Goal: Task Accomplishment & Management: Manage account settings

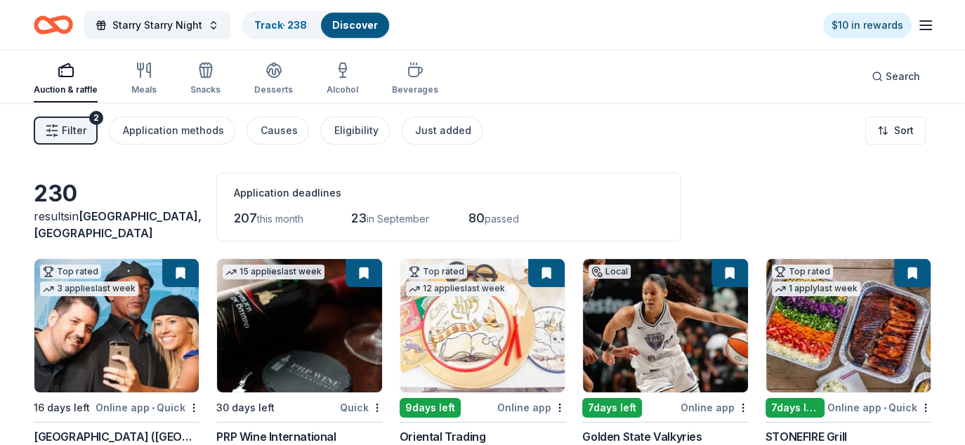
click at [928, 29] on icon "button" at bounding box center [925, 25] width 17 height 17
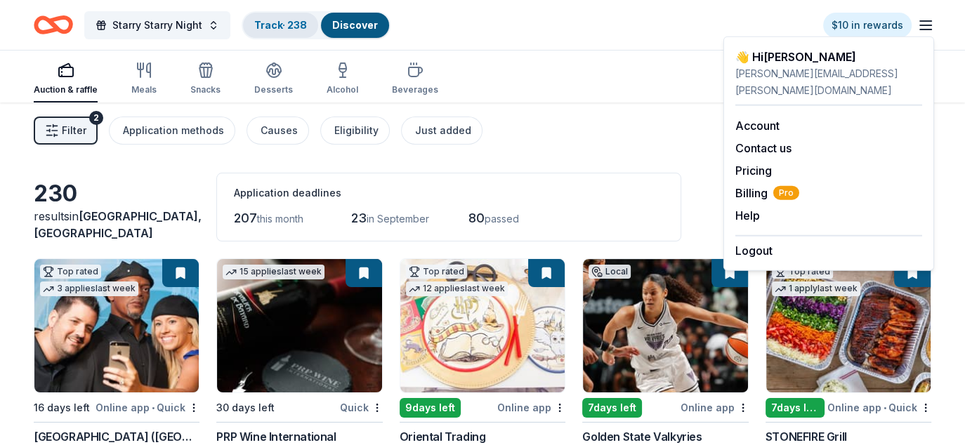
click at [272, 17] on div "Track · 238" at bounding box center [280, 25] width 75 height 25
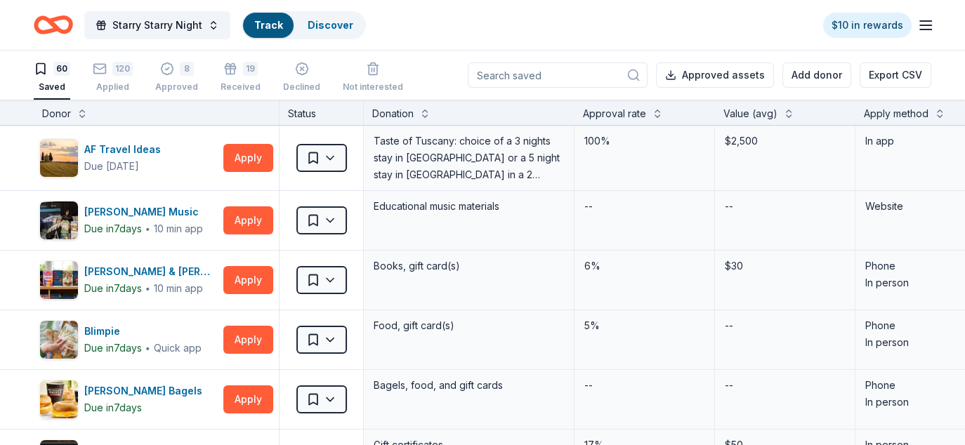
scroll to position [1, 0]
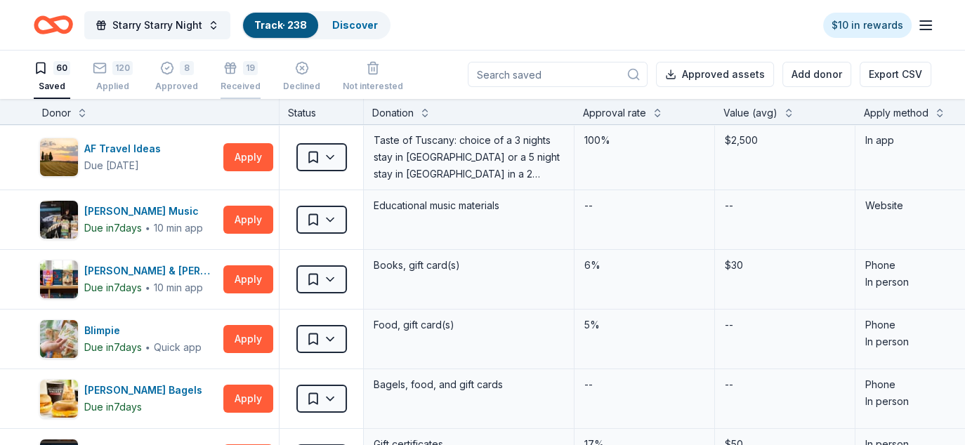
click at [242, 77] on div "19 Received" at bounding box center [240, 76] width 40 height 31
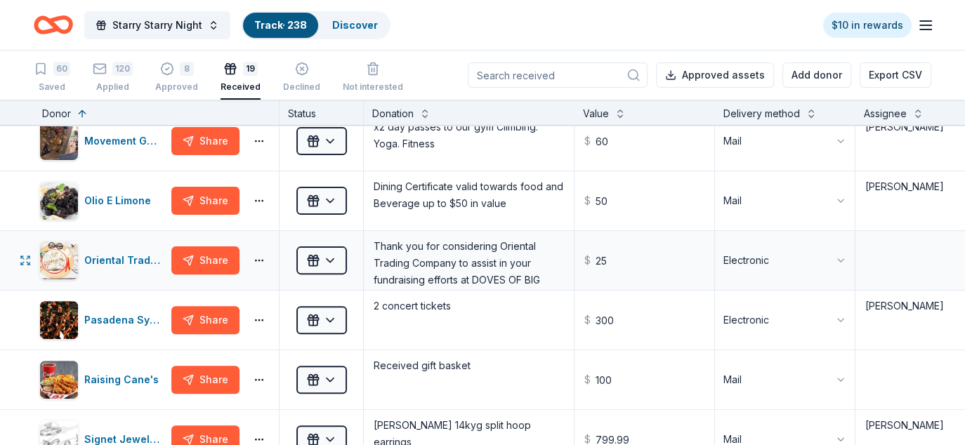
scroll to position [351, 0]
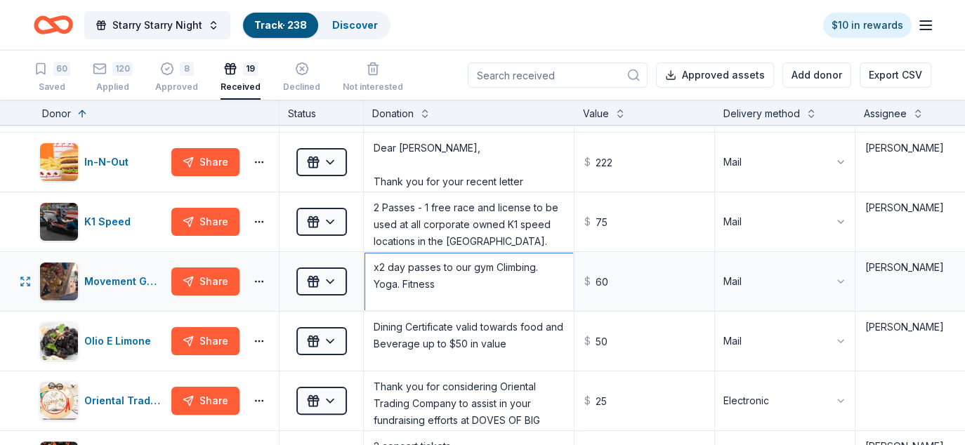
drag, startPoint x: 437, startPoint y: 279, endPoint x: 365, endPoint y: 265, distance: 73.0
click at [365, 265] on textarea "x2 day passes to our gym Climbing. Yoga. Fitness Tara Gillfillan | Assistant Gy…" at bounding box center [468, 281] width 207 height 56
click at [122, 273] on div "Movement Gyms" at bounding box center [124, 281] width 81 height 17
drag, startPoint x: 614, startPoint y: 279, endPoint x: 582, endPoint y: 279, distance: 31.6
click at [582, 279] on input "60" at bounding box center [644, 281] width 137 height 56
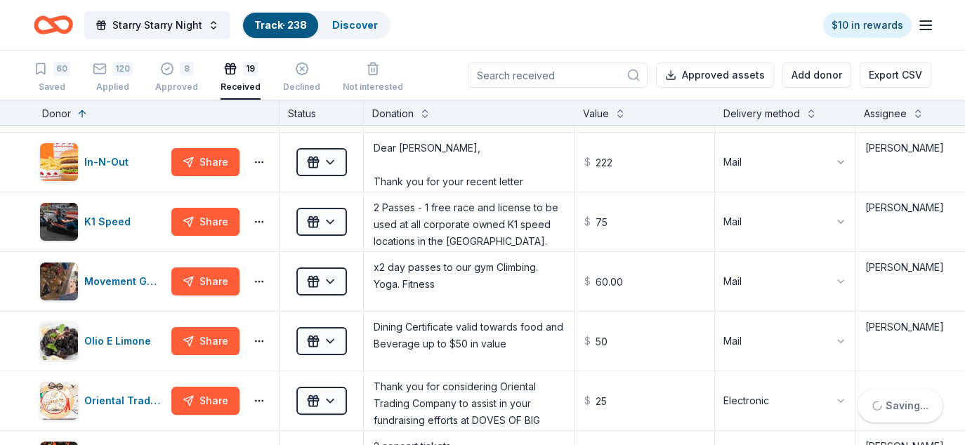
type input "60.00"
drag, startPoint x: 456, startPoint y: 283, endPoint x: 345, endPoint y: 267, distance: 111.4
click at [345, 267] on div "Movement Gyms Share Received x2 day passes to our gym Climbing. Yoga. Fitness T…" at bounding box center [620, 281] width 1240 height 59
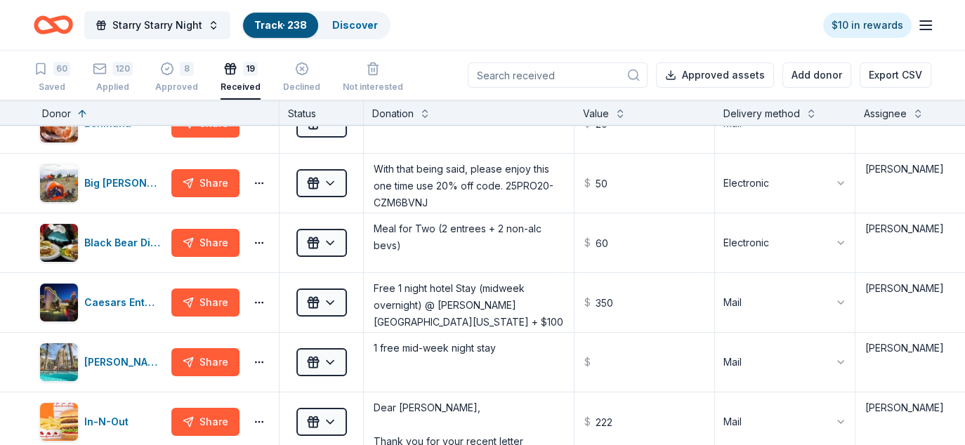
scroll to position [70, 0]
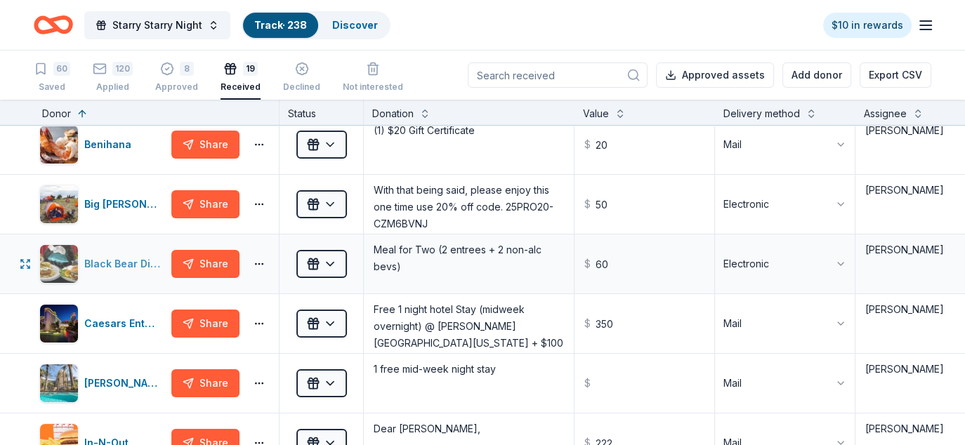
click at [100, 258] on div "Black Bear Diner" at bounding box center [124, 264] width 81 height 17
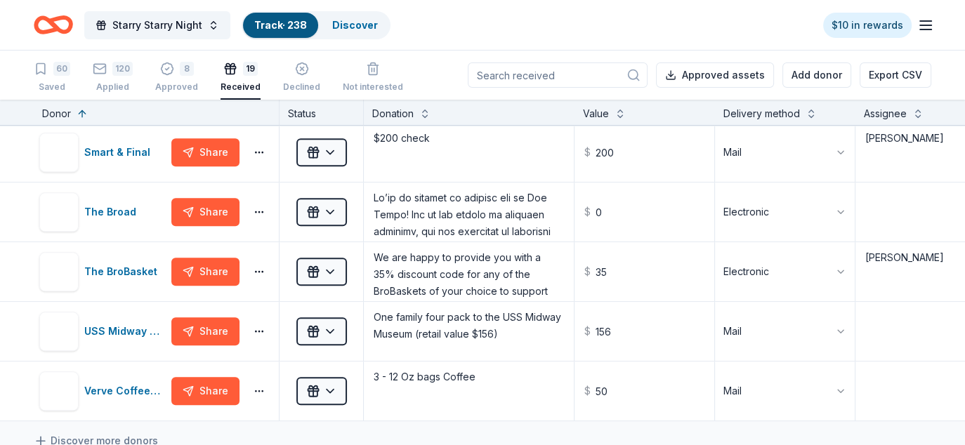
scroll to position [843, 0]
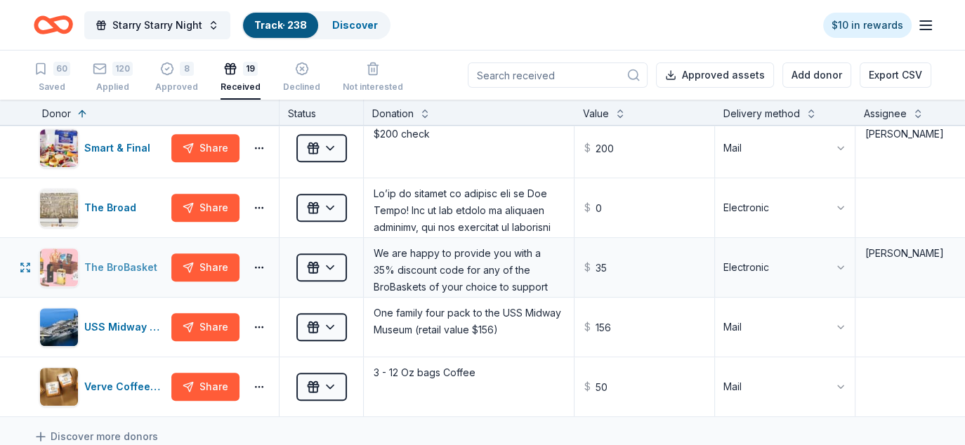
click at [130, 259] on div "The BroBasket" at bounding box center [123, 267] width 79 height 17
click at [141, 262] on div "The BroBasket" at bounding box center [123, 267] width 79 height 17
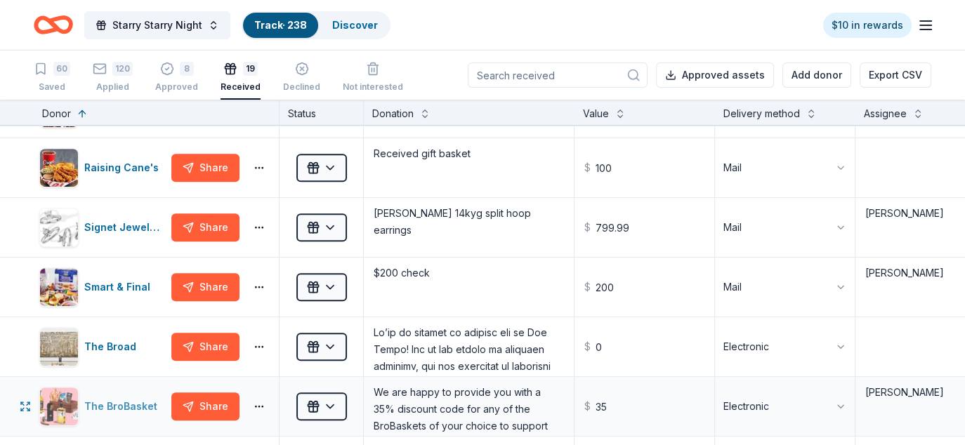
scroll to position [702, 0]
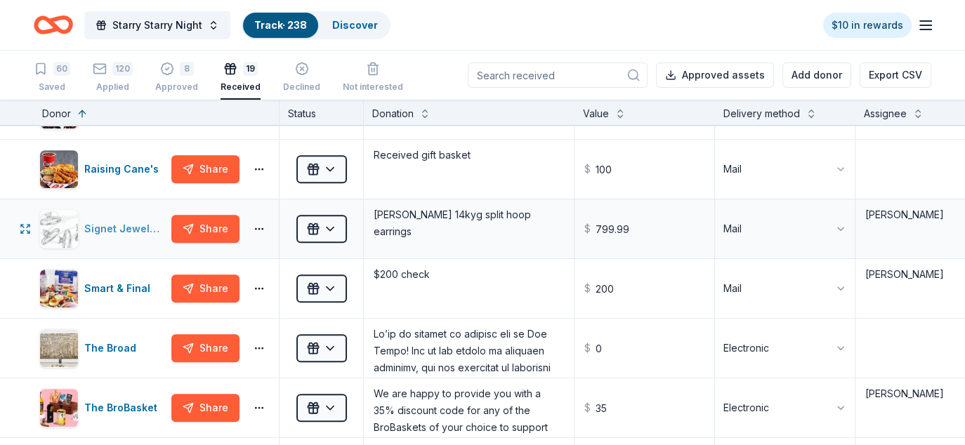
click at [124, 224] on div "Signet Jewelers" at bounding box center [124, 228] width 81 height 17
drag, startPoint x: 559, startPoint y: 212, endPoint x: 366, endPoint y: 229, distance: 193.8
click at [366, 229] on textarea "Kay Reaura 14kyg split hoop earrings" at bounding box center [468, 229] width 207 height 56
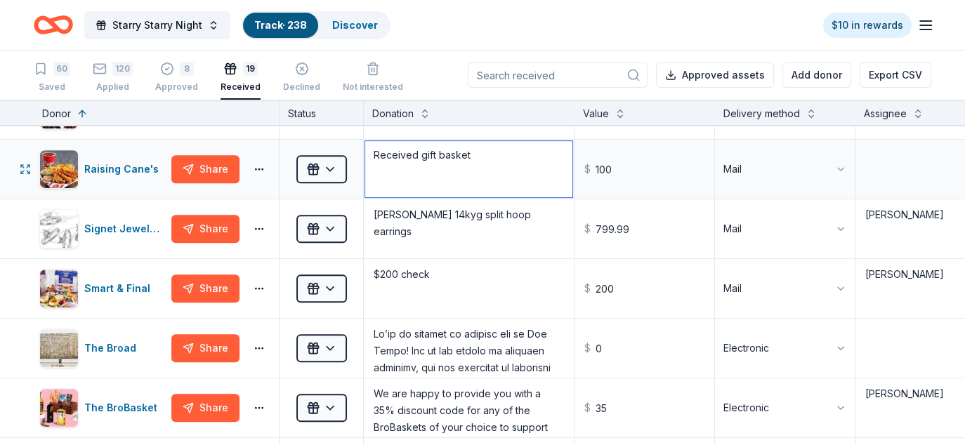
click at [452, 166] on textarea "Received gift basket" at bounding box center [468, 169] width 207 height 56
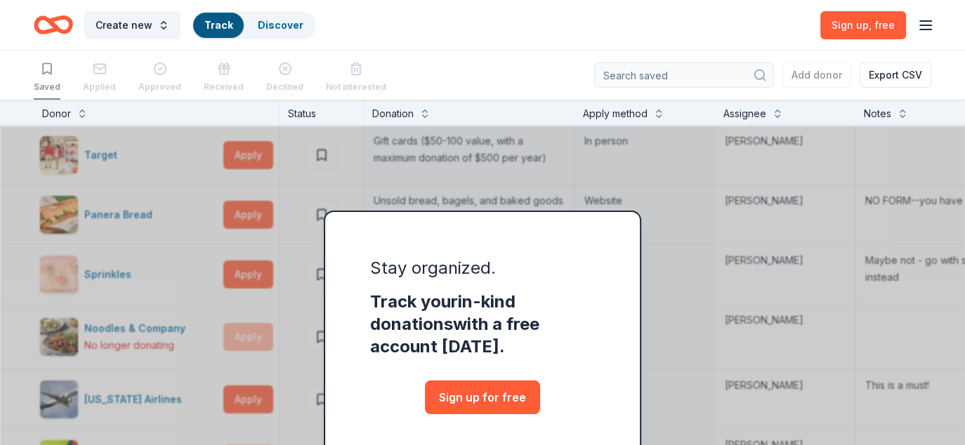
click at [927, 22] on icon "button" at bounding box center [925, 25] width 17 height 17
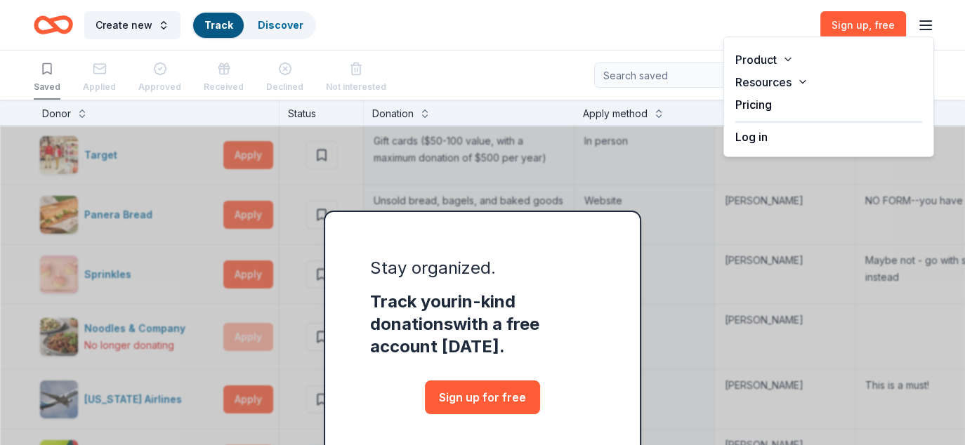
click at [745, 142] on button "Log in" at bounding box center [751, 136] width 32 height 17
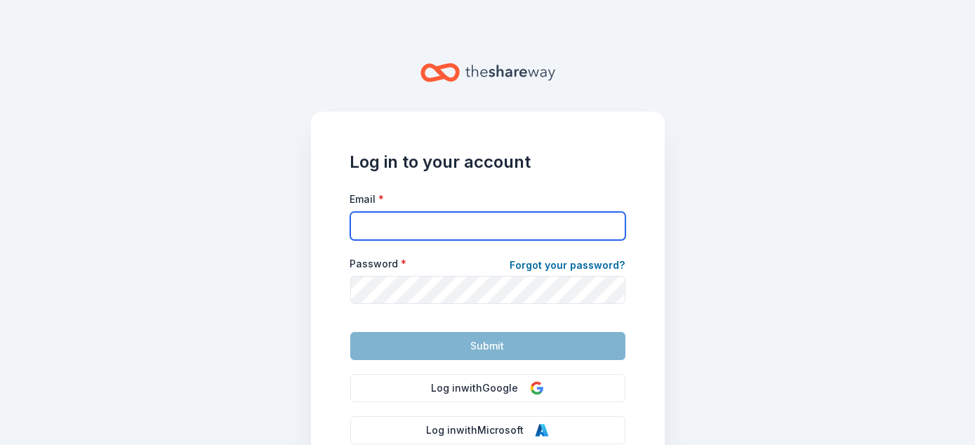
click at [393, 215] on input "Email *" at bounding box center [487, 226] width 275 height 28
type input "michael.natzic@gmail.com"
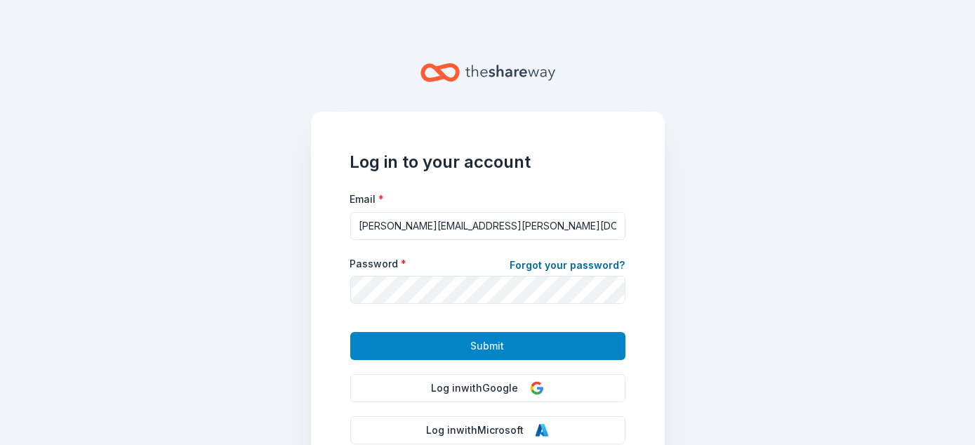
click at [478, 341] on span "Submit" at bounding box center [488, 346] width 34 height 17
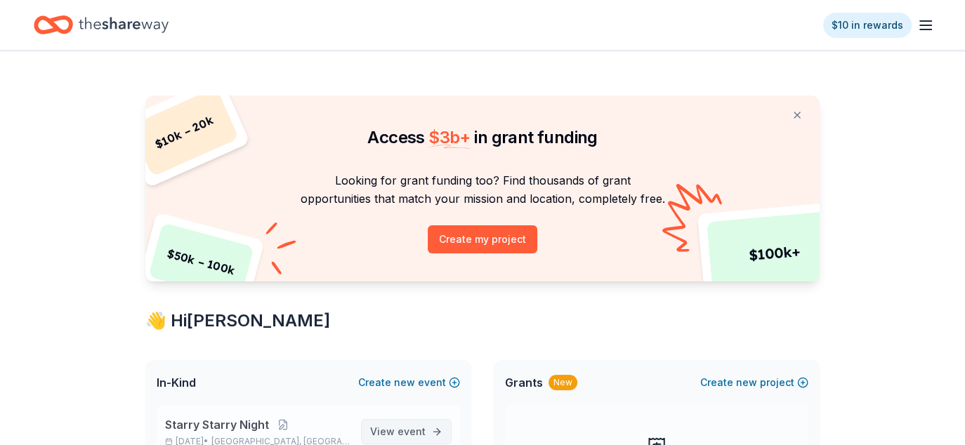
click at [396, 423] on span "View event" at bounding box center [397, 431] width 55 height 17
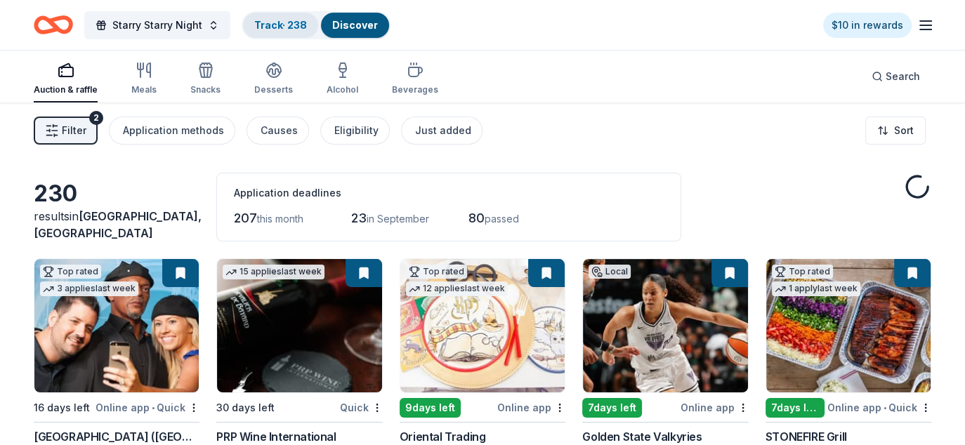
click at [278, 20] on link "Track · 238" at bounding box center [280, 25] width 53 height 12
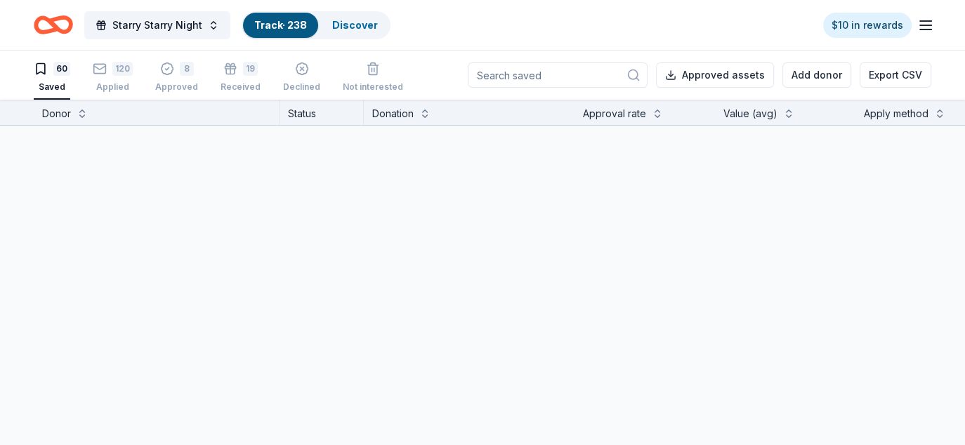
scroll to position [1, 0]
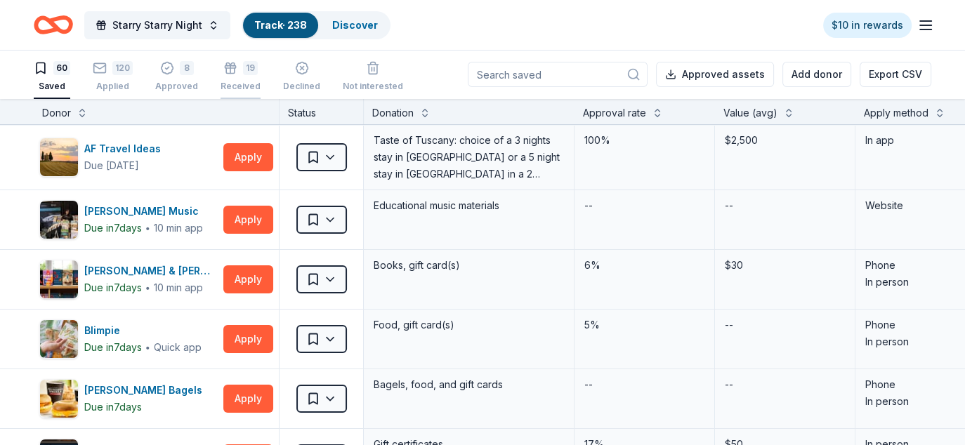
click at [232, 73] on div "19" at bounding box center [240, 68] width 40 height 14
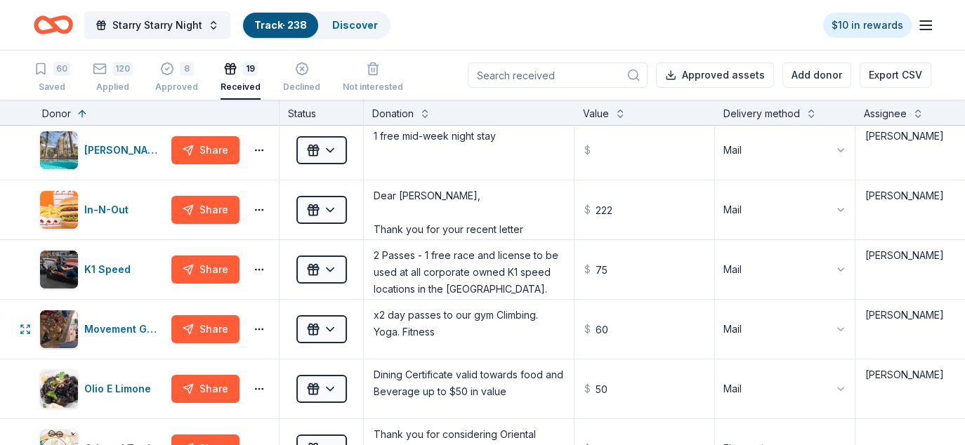
scroll to position [281, 0]
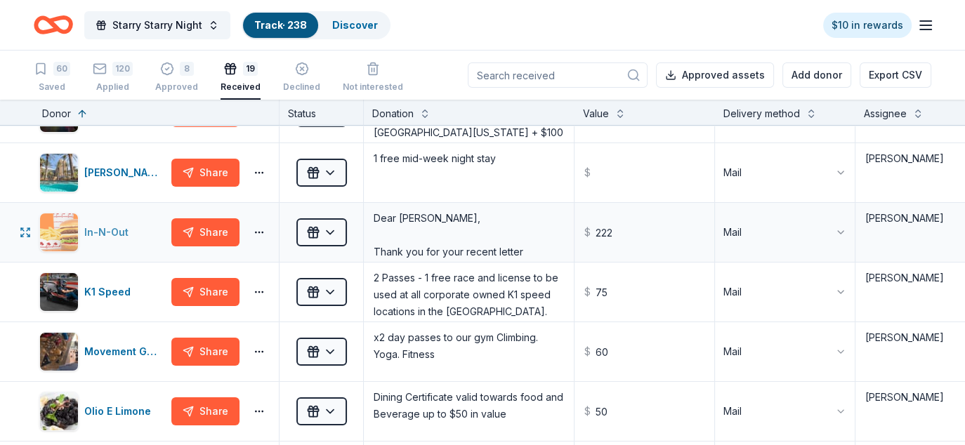
click at [110, 229] on div "In-N-Out" at bounding box center [109, 232] width 50 height 17
click at [421, 240] on textarea "Dear Michael, Thank you for your recent letter regarding Starry Starry Night, t…" at bounding box center [468, 232] width 207 height 56
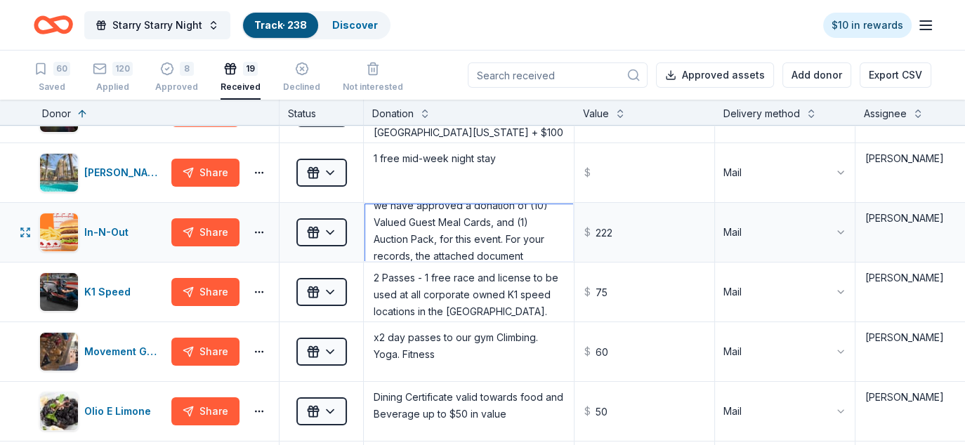
scroll to position [143, 0]
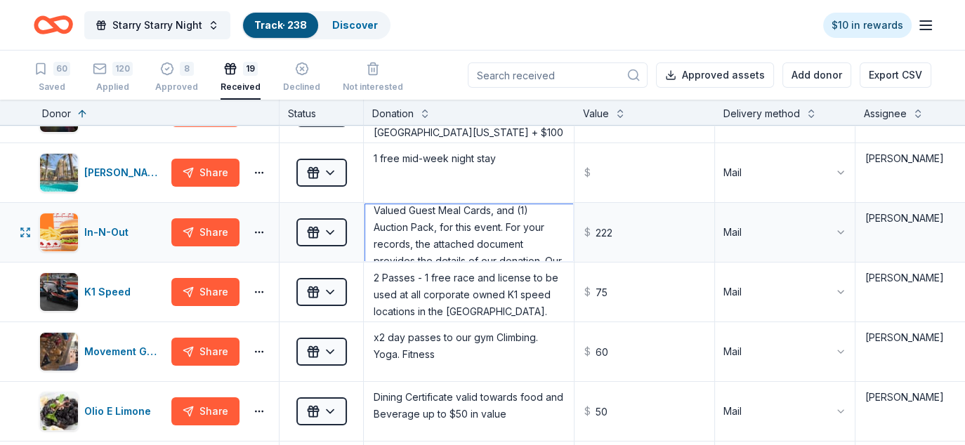
drag, startPoint x: 371, startPoint y: 237, endPoint x: 432, endPoint y: 228, distance: 62.5
click at [432, 228] on textarea "Dear Michael, Thank you for your recent letter regarding Starry Starry Night, t…" at bounding box center [468, 232] width 207 height 56
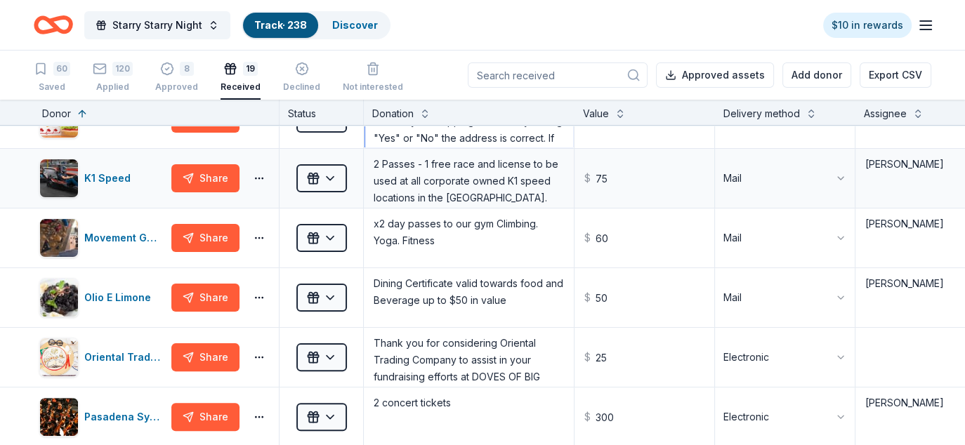
scroll to position [421, 0]
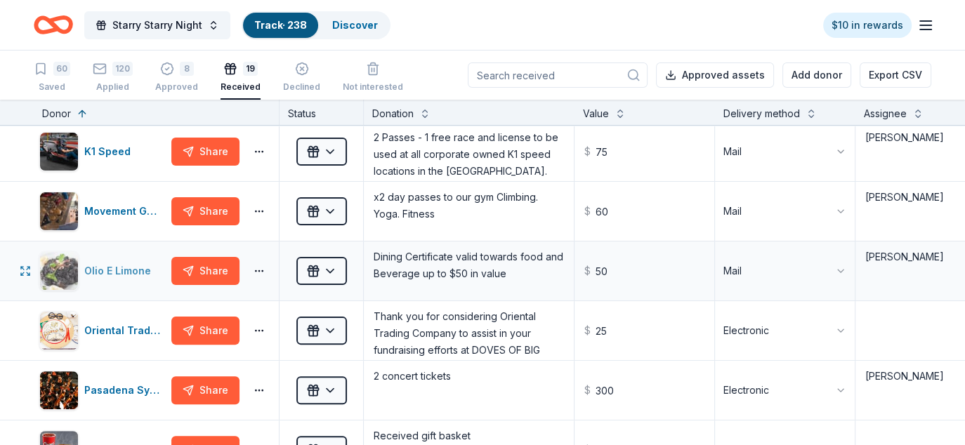
click at [117, 265] on div "Olio E Limone" at bounding box center [120, 271] width 72 height 17
drag, startPoint x: 374, startPoint y: 256, endPoint x: 512, endPoint y: 277, distance: 139.8
click at [512, 277] on textarea "Dining Certificate valid towards food and Beverage up to $50 in value" at bounding box center [468, 271] width 207 height 56
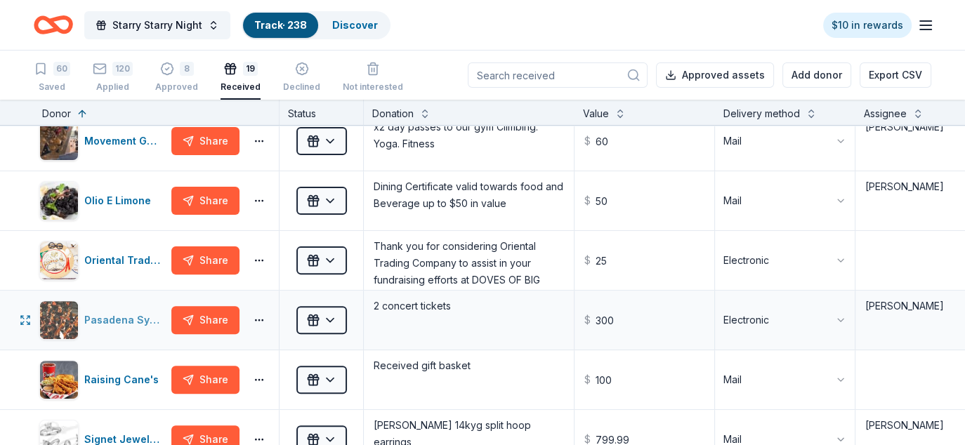
click at [122, 321] on div "Pasadena Symphony and POPS" at bounding box center [124, 320] width 81 height 17
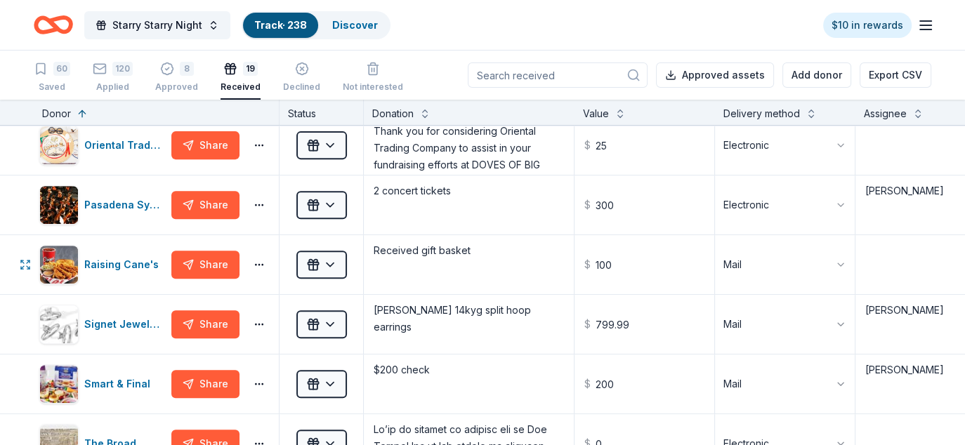
scroll to position [281, 0]
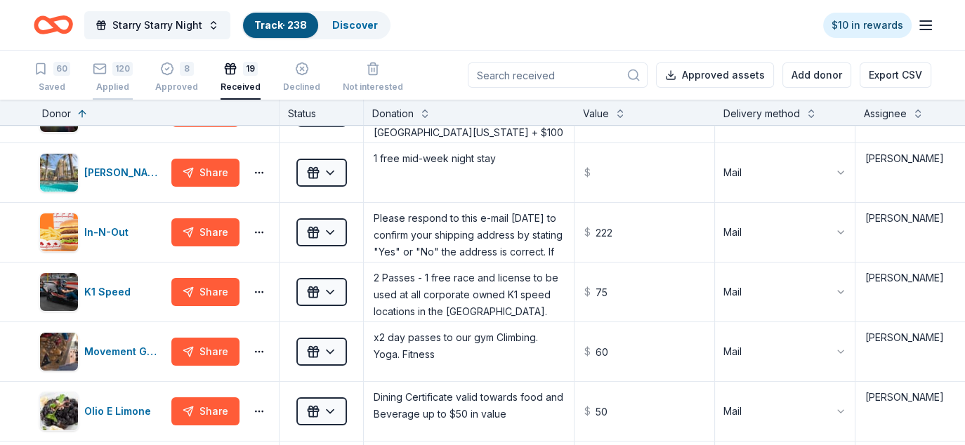
click at [117, 80] on div "120 Applied" at bounding box center [113, 77] width 40 height 31
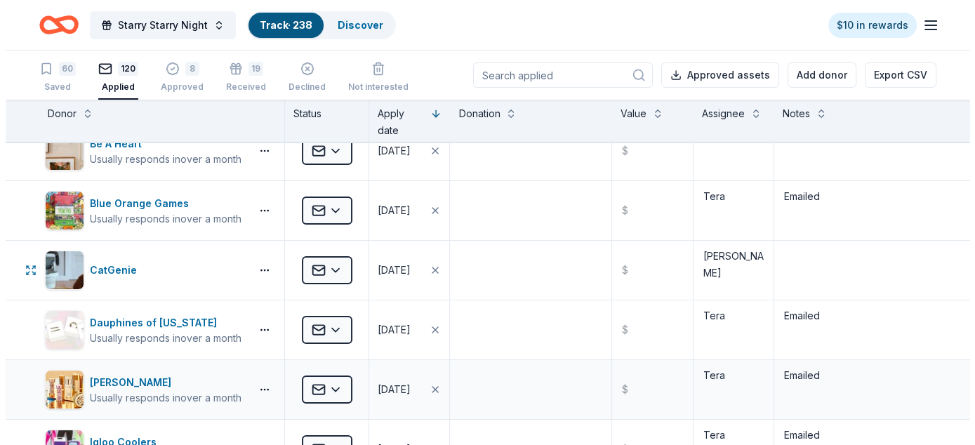
scroll to position [895, 0]
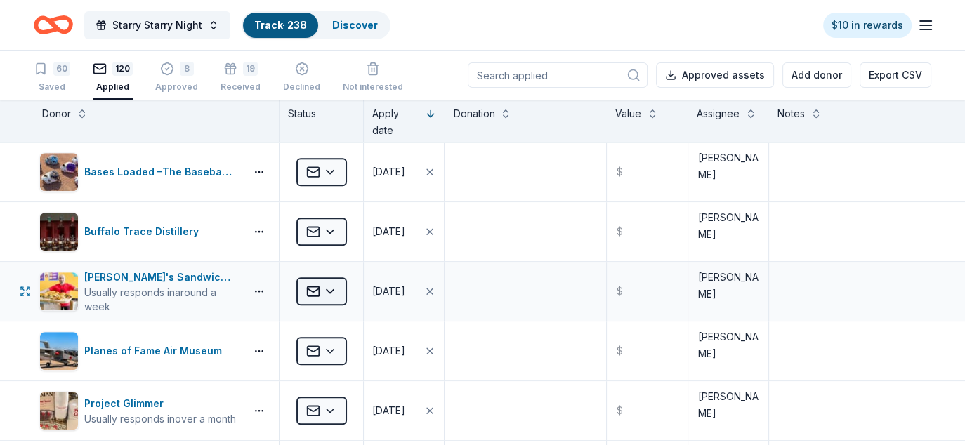
click at [336, 291] on html "Starry Starry Night Track · 238 Discover $10 in rewards 60 Saved 120 Applied 8 …" at bounding box center [482, 222] width 965 height 445
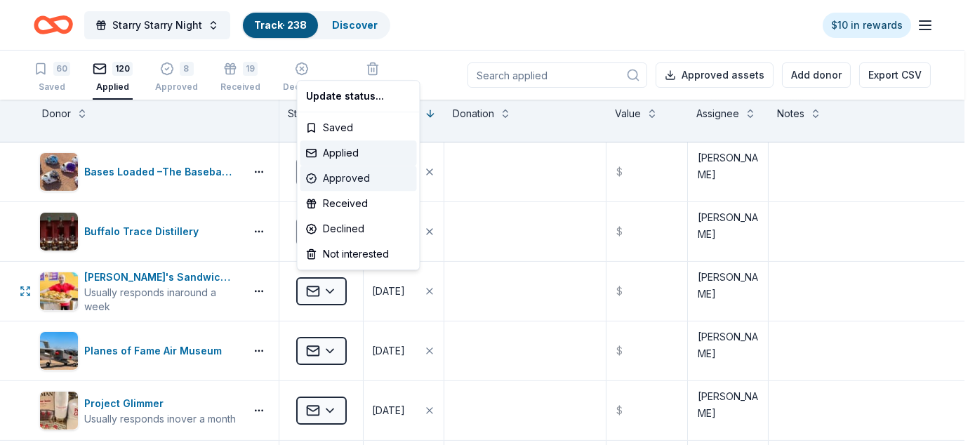
click at [359, 173] on div "Approved" at bounding box center [358, 178] width 117 height 25
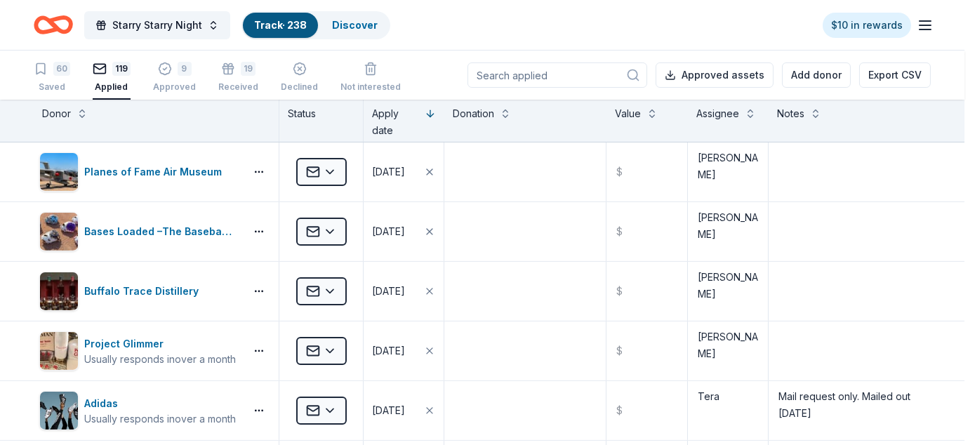
scroll to position [717, 0]
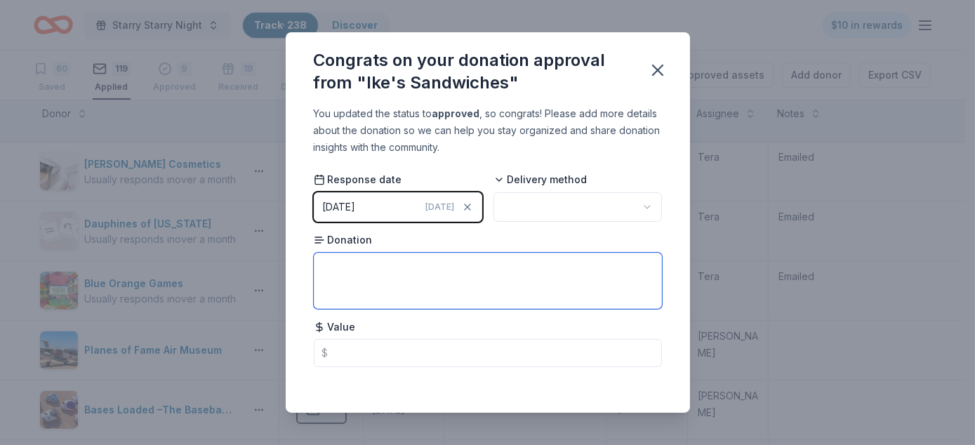
click at [374, 255] on textarea at bounding box center [488, 281] width 348 height 56
paste textarea "This is Sara from Ike’s—thank you so much for reaching out! We’re in the busine…"
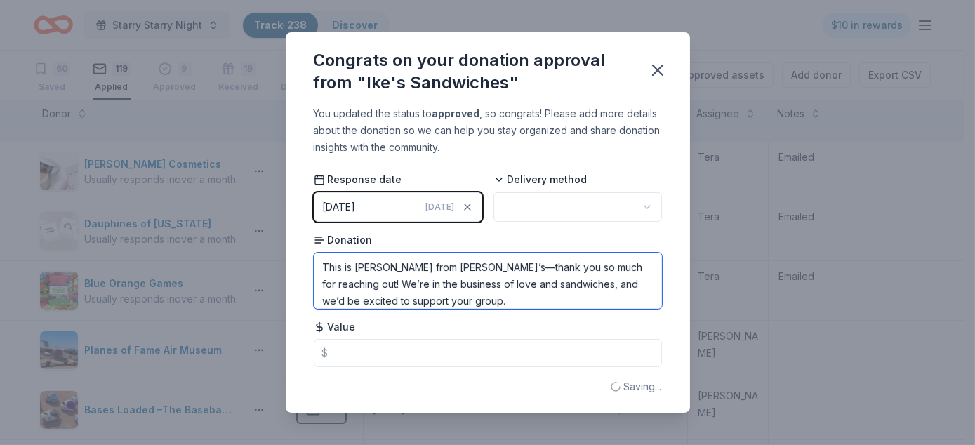
scroll to position [70, 0]
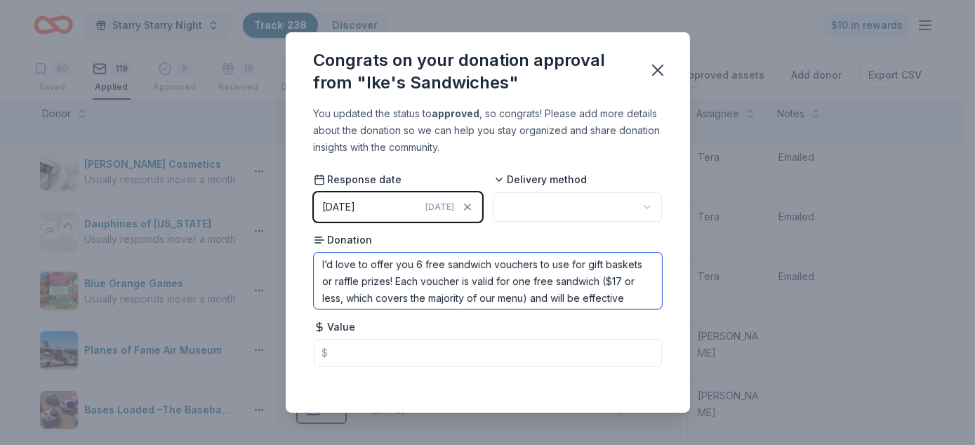
type textarea "This is Sara from Ike’s—thank you so much for reaching out! We’re in the busine…"
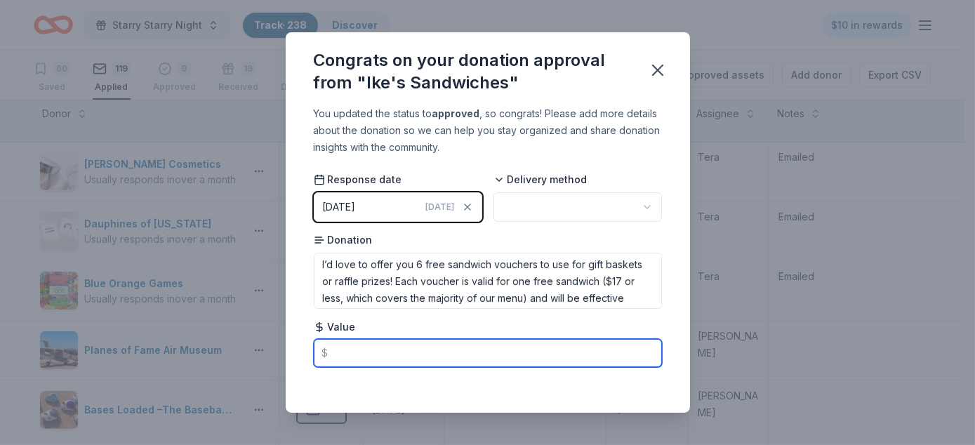
click at [358, 351] on input "text" at bounding box center [488, 353] width 348 height 28
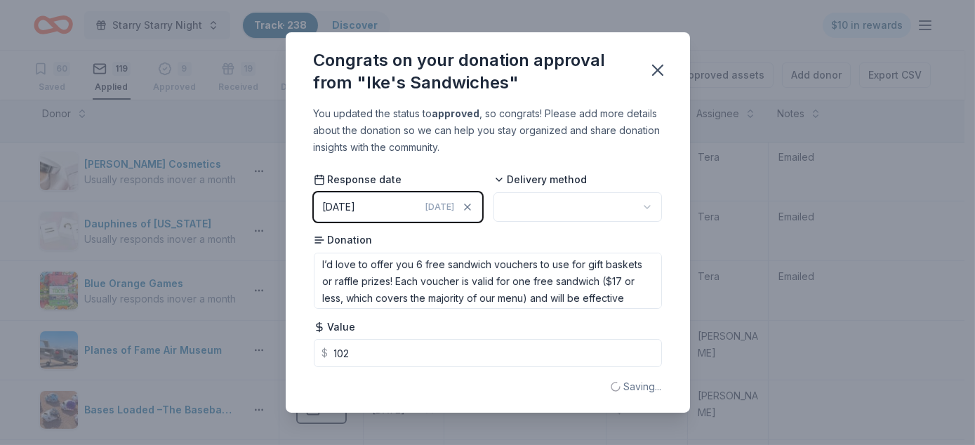
click at [590, 199] on html "Starry Starry Night Track · 238 Discover $10 in rewards 60 Saved 119 Applied 9 …" at bounding box center [487, 222] width 975 height 445
type input "102.00"
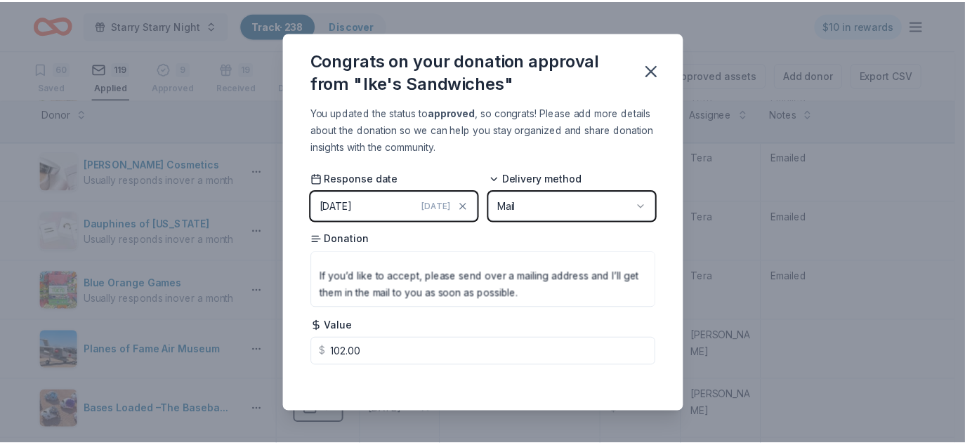
scroll to position [0, 0]
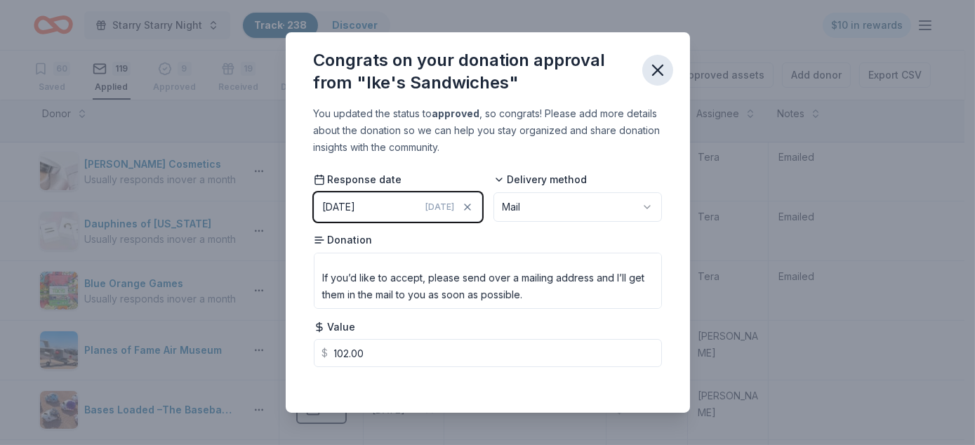
click at [656, 72] on icon "button" at bounding box center [658, 70] width 10 height 10
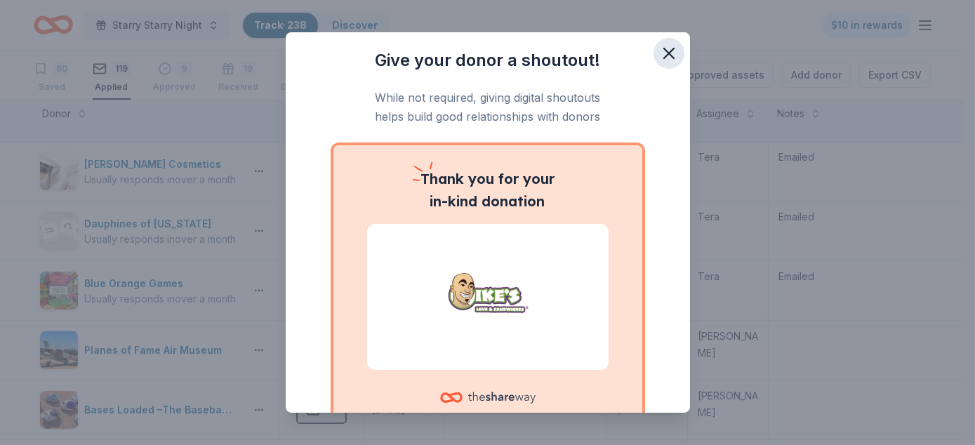
click at [662, 51] on icon "button" at bounding box center [669, 54] width 20 height 20
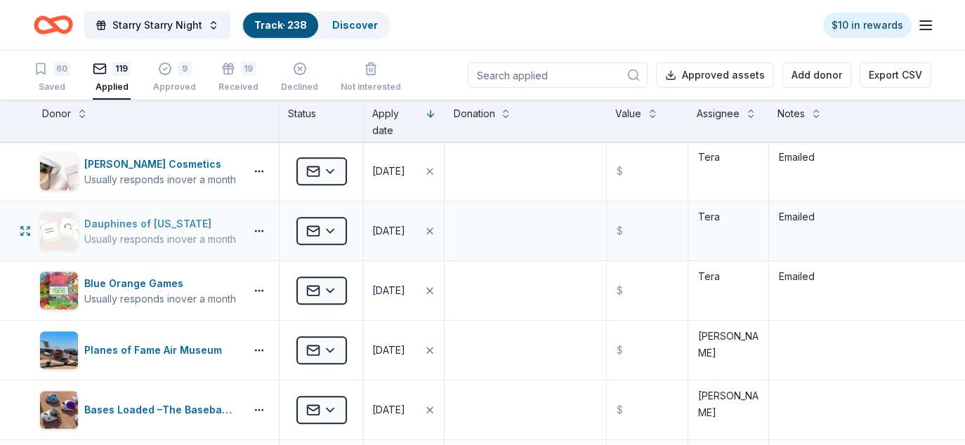
scroll to position [1564, 0]
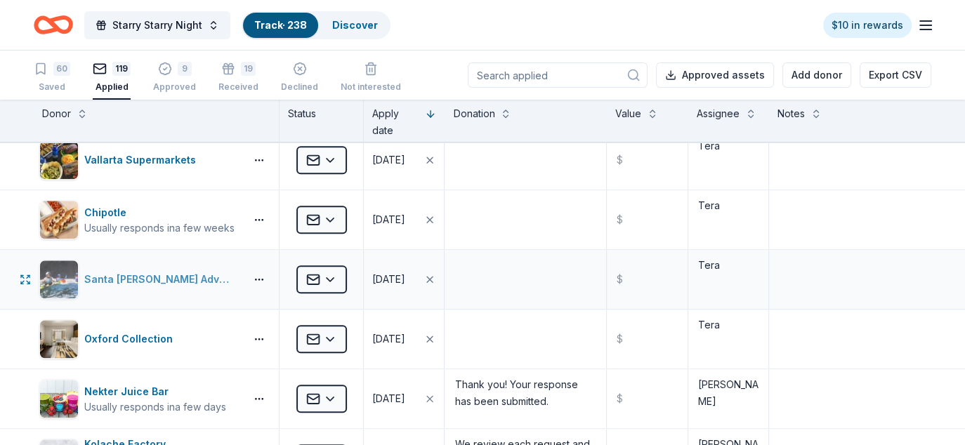
click at [207, 272] on div "Santa Barbara Adventure Company" at bounding box center [161, 279] width 155 height 17
click at [153, 68] on div "9" at bounding box center [174, 61] width 43 height 14
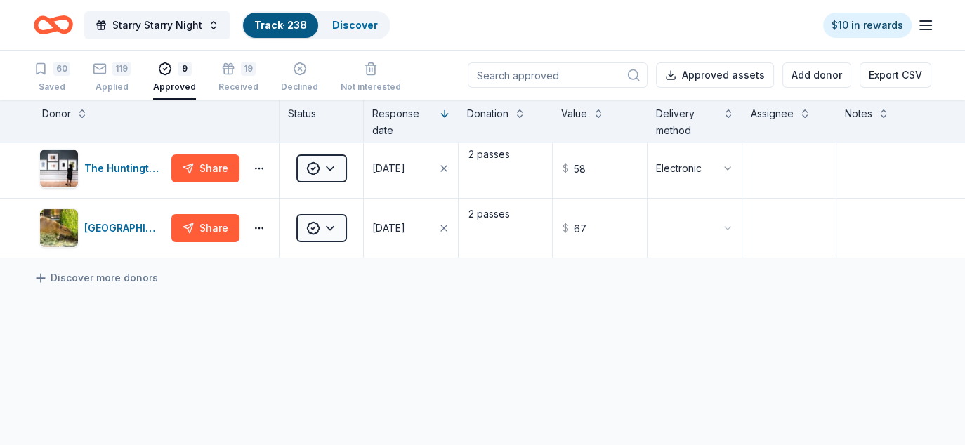
scroll to position [284, 0]
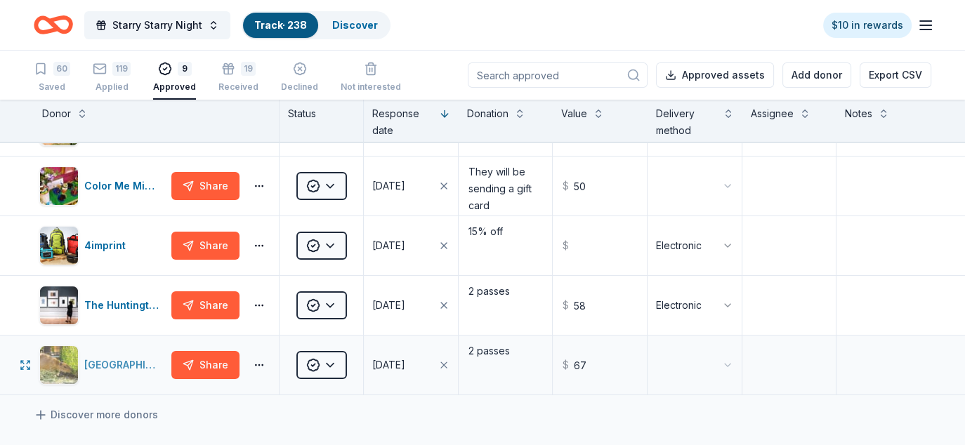
click at [126, 365] on div "Santa Barbara Zoo" at bounding box center [124, 365] width 81 height 17
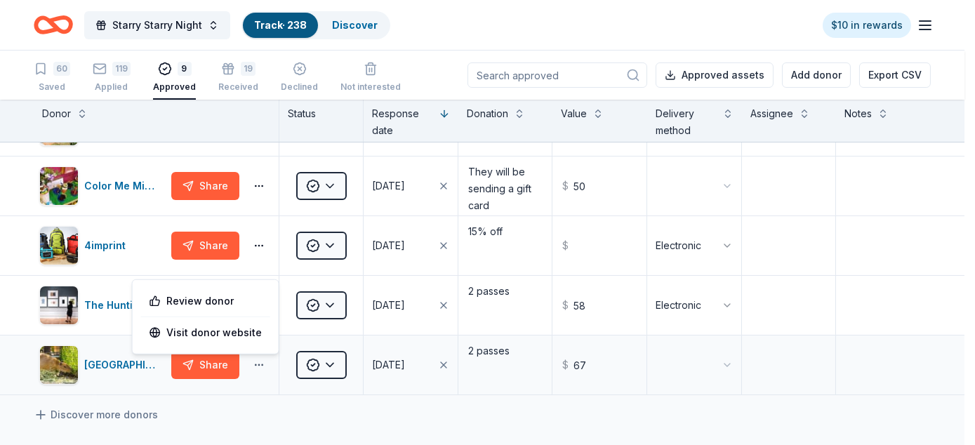
click at [260, 360] on html "Starry Starry Night Track · 238 Discover $10 in rewards 60 Saved 119 Applied 9 …" at bounding box center [487, 222] width 975 height 445
click at [256, 362] on html "Starry Starry Night Track · 238 Discover $10 in rewards 60 Saved 119 Applied 9 …" at bounding box center [487, 222] width 975 height 445
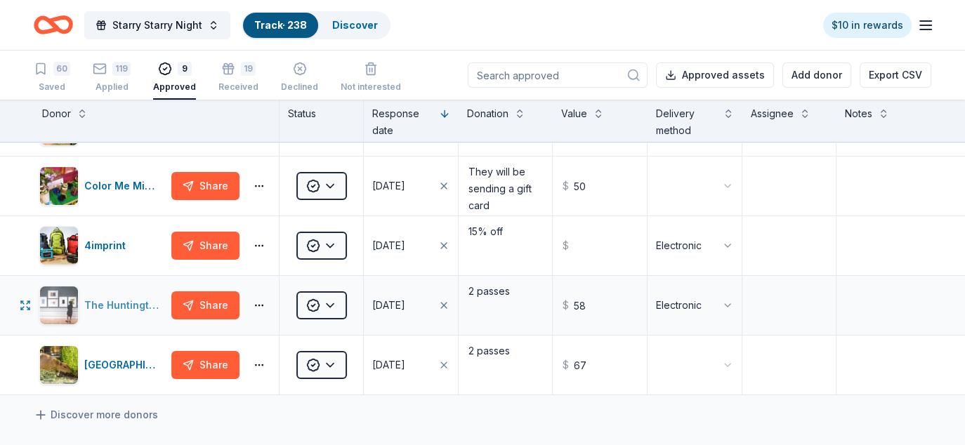
click at [139, 299] on div "The Huntington" at bounding box center [124, 305] width 81 height 17
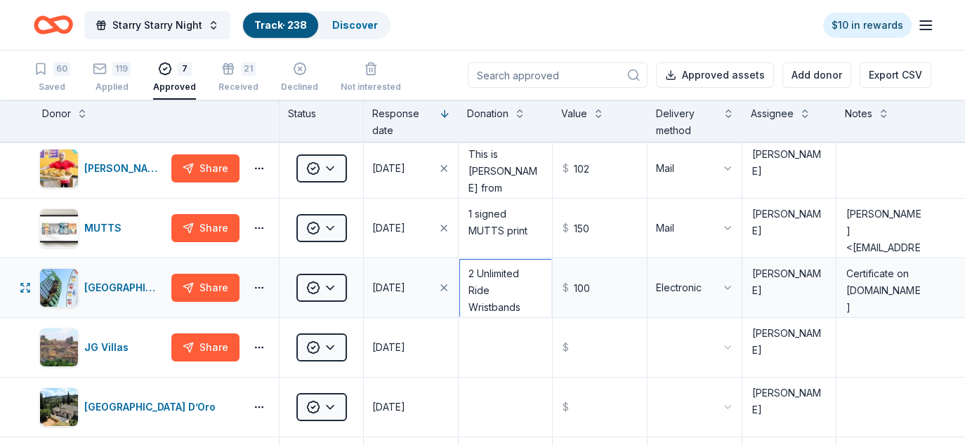
scroll to position [6, 0]
click at [524, 303] on textarea "2 Unlimited Ride Wristbands" at bounding box center [505, 288] width 91 height 56
drag, startPoint x: 880, startPoint y: 301, endPoint x: 828, endPoint y: 281, distance: 55.1
click at [838, 281] on textarea "Certificate on DonationMatch.com" at bounding box center [884, 288] width 92 height 56
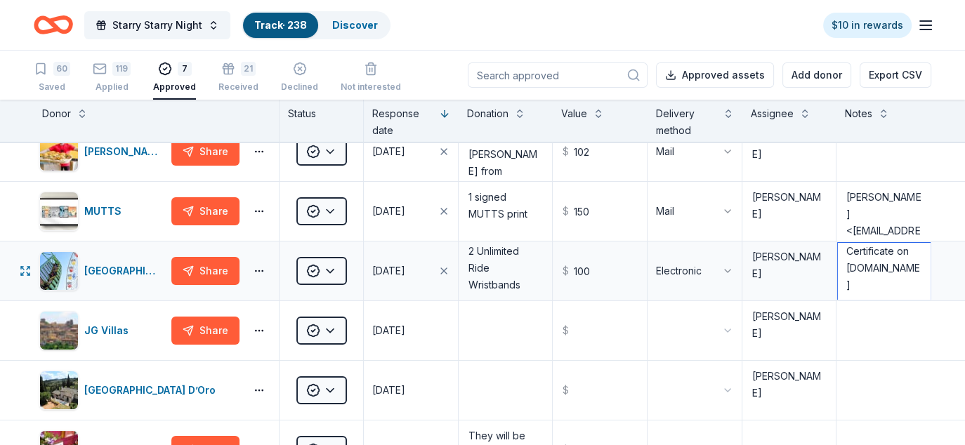
scroll to position [0, 0]
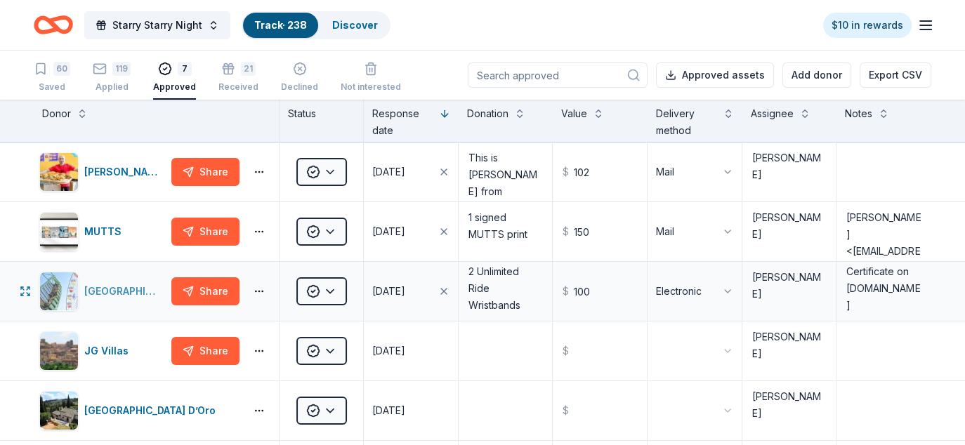
click at [107, 292] on div "Pacific Park" at bounding box center [124, 291] width 81 height 17
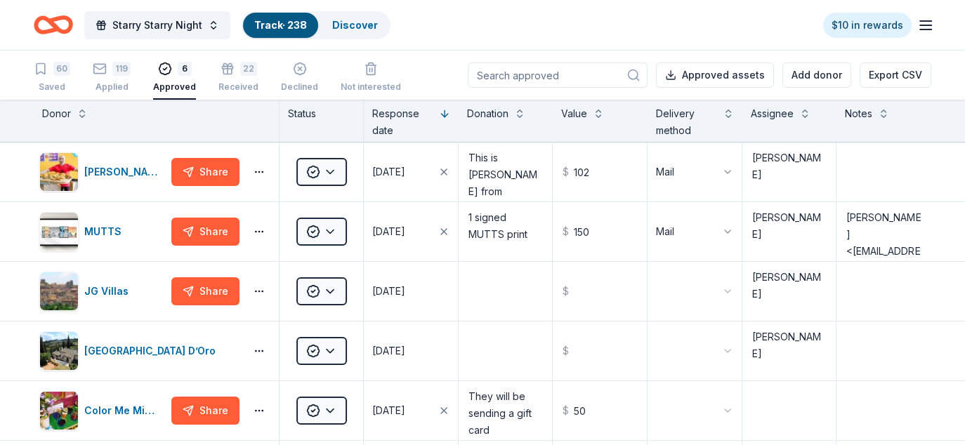
click at [169, 67] on div "6" at bounding box center [174, 62] width 43 height 14
drag, startPoint x: 935, startPoint y: 0, endPoint x: 640, endPoint y: 35, distance: 297.0
click at [631, 35] on div "Starry Starry Night Track · 238 Discover $10 in rewards" at bounding box center [482, 24] width 897 height 33
click at [920, 31] on icon "button" at bounding box center [925, 25] width 17 height 17
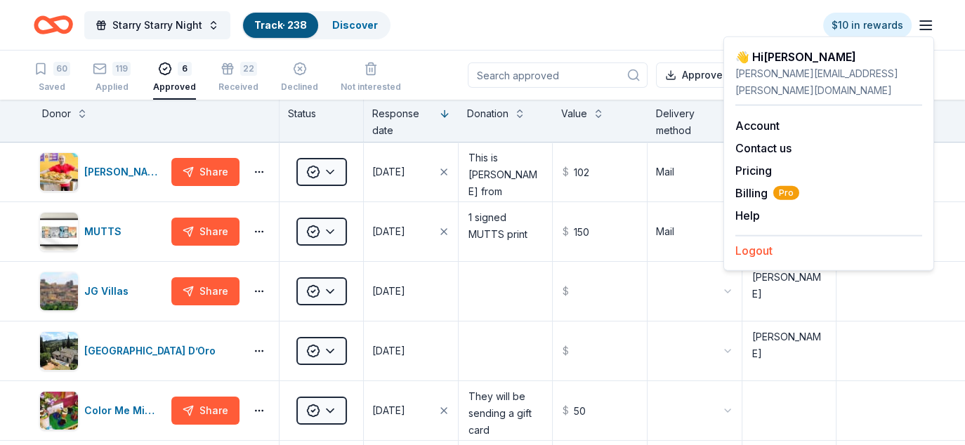
click at [751, 242] on button "Logout" at bounding box center [753, 250] width 37 height 17
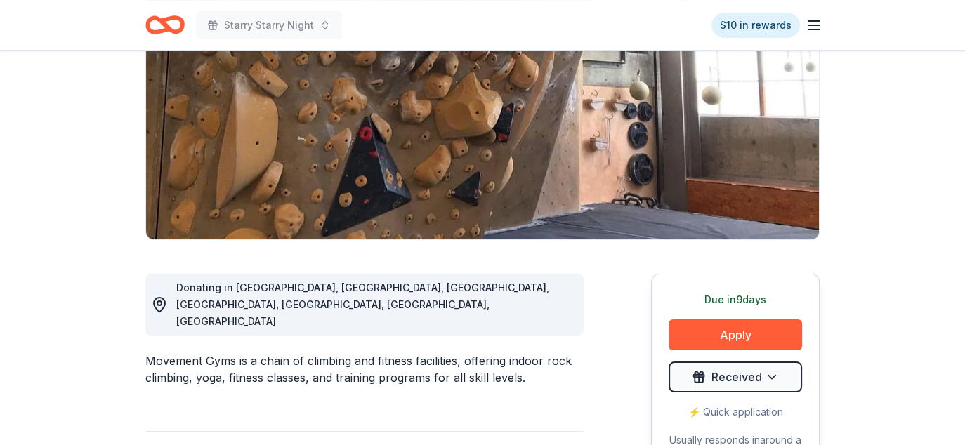
scroll to position [211, 0]
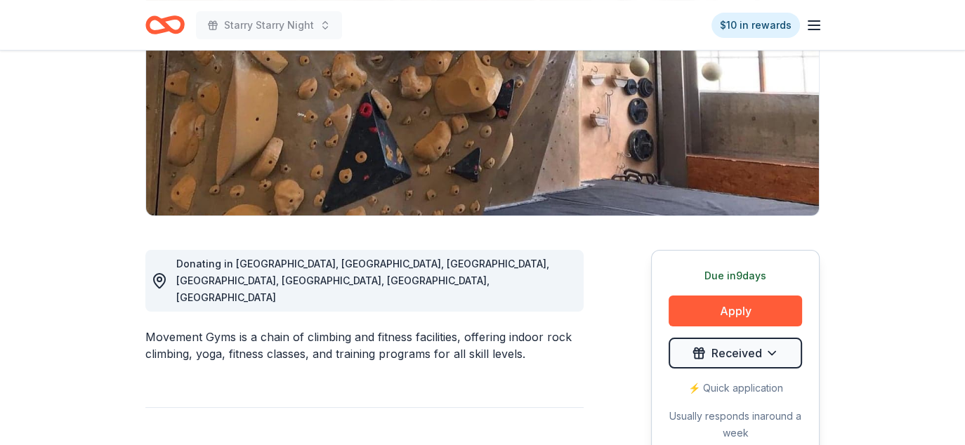
drag, startPoint x: 520, startPoint y: 318, endPoint x: 360, endPoint y: 236, distance: 179.3
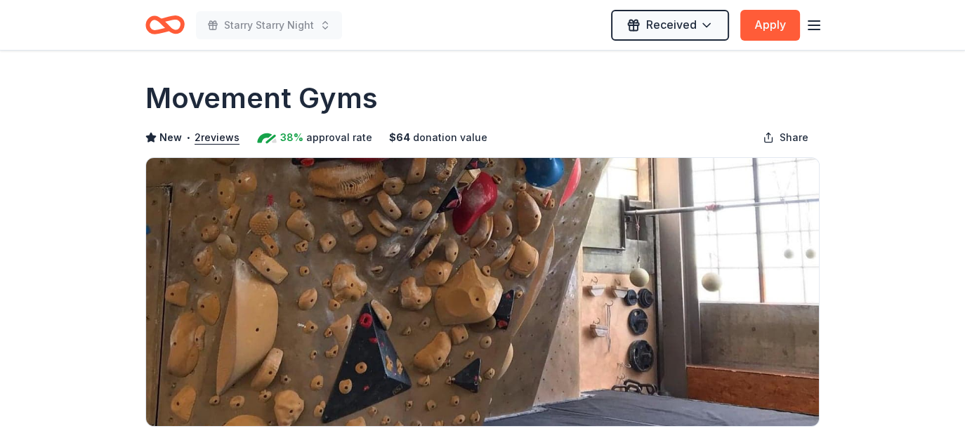
scroll to position [70, 0]
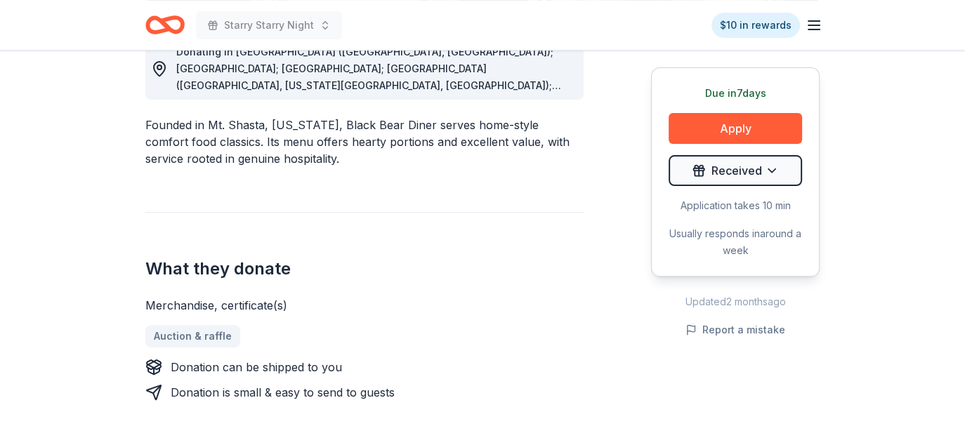
scroll to position [281, 0]
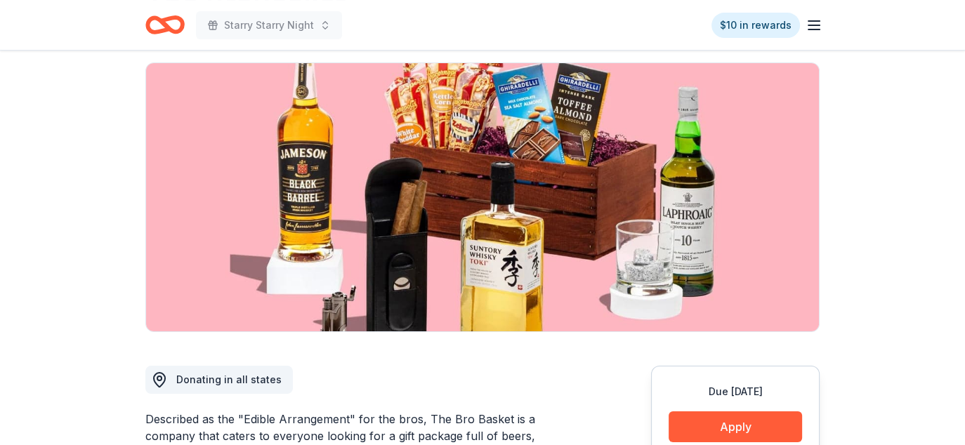
scroll to position [70, 0]
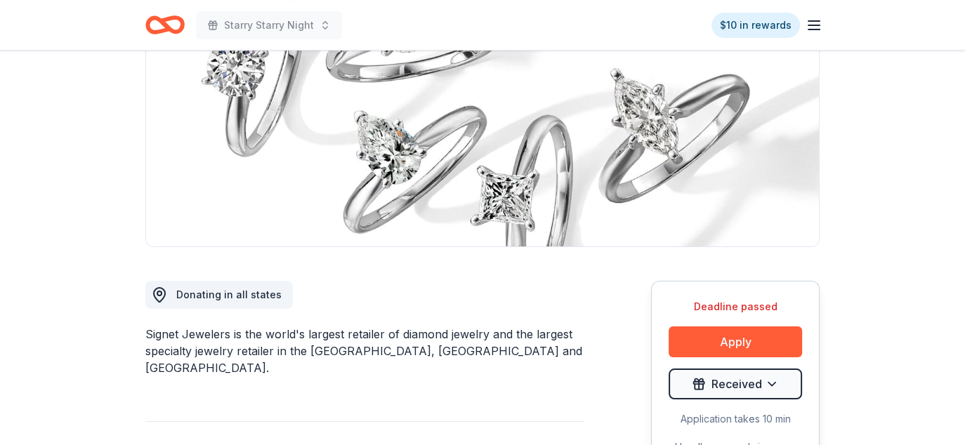
scroll to position [281, 0]
